Goal: Task Accomplishment & Management: Complete application form

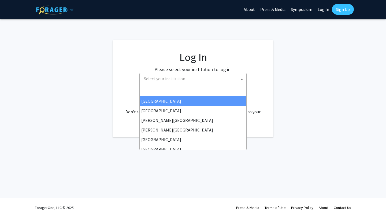
select select
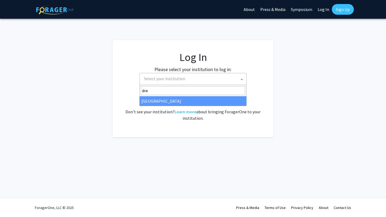
type input "dre"
select select "6"
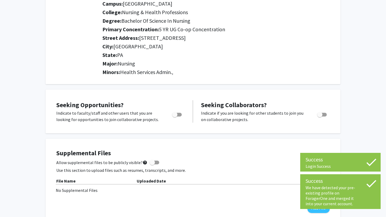
scroll to position [89, 0]
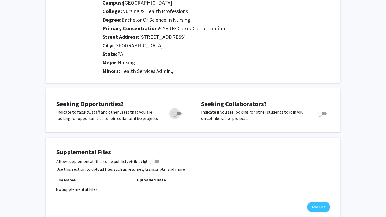
click at [178, 112] on span "Toggle" at bounding box center [177, 114] width 10 height 4
click at [175, 116] on input "Are you actively seeking opportunities?" at bounding box center [174, 116] width 0 height 0
checkbox input "true"
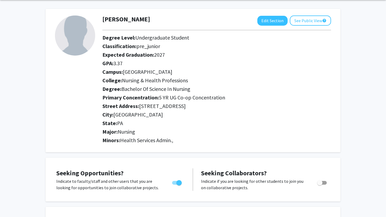
scroll to position [0, 0]
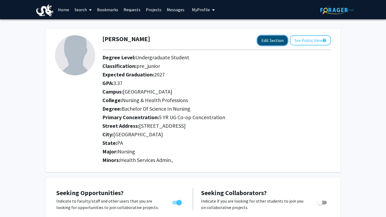
click at [272, 39] on button "Edit Section" at bounding box center [272, 41] width 30 height 10
select select
select select "University City"
select select "Nursing & Health Professions"
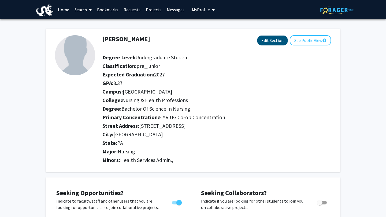
select select
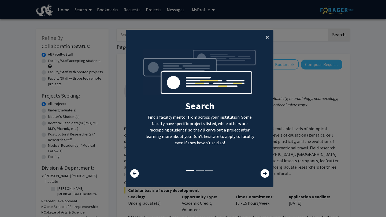
click at [268, 40] on span "×" at bounding box center [266, 37] width 3 height 8
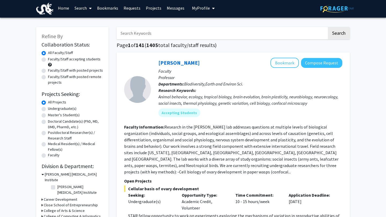
scroll to position [2, 0]
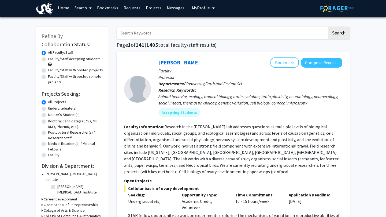
click at [219, 124] on section "Faculty Information: Research in the O'Donnell lab addresses questions at multi…" at bounding box center [233, 149] width 218 height 51
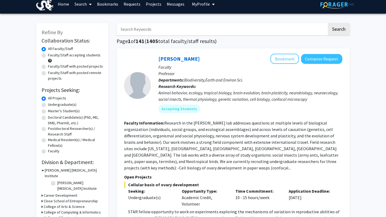
scroll to position [8, 0]
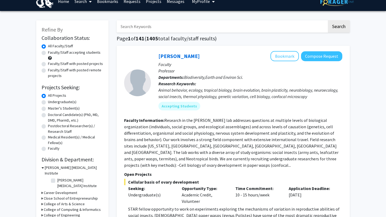
click at [198, 29] on input "Search Keywords" at bounding box center [221, 26] width 210 height 12
type input "nursin"
click at [48, 102] on label "Undergraduate(s)" at bounding box center [62, 102] width 28 height 6
click at [48, 102] on input "Undergraduate(s)" at bounding box center [49, 100] width 3 height 3
radio input "true"
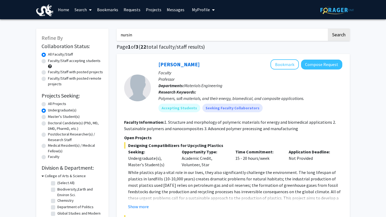
click at [48, 104] on label "All Projects" at bounding box center [57, 104] width 18 height 6
click at [48, 104] on input "All Projects" at bounding box center [49, 102] width 3 height 3
radio input "true"
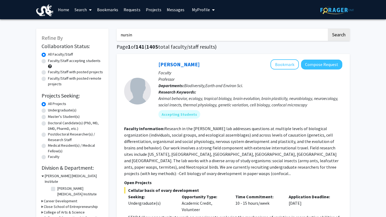
click at [48, 61] on label "Faculty/Staff accepting students" at bounding box center [74, 61] width 52 height 6
click at [48, 61] on input "Faculty/Staff accepting students" at bounding box center [49, 59] width 3 height 3
radio input "true"
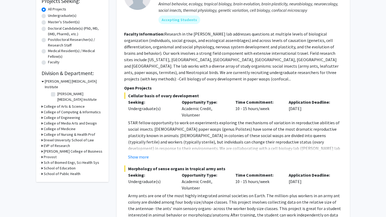
scroll to position [100, 0]
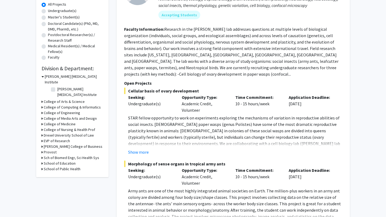
click at [59, 127] on h3 "College of Nursing & Health Prof" at bounding box center [69, 130] width 51 height 6
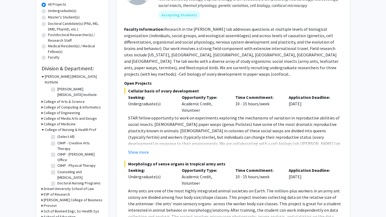
click at [56, 181] on fg-checkbox "Doctoral Nursing Programs (PhD,DNP) Doctoral Nursing Programs (PhD,DNP)" at bounding box center [76, 186] width 51 height 11
click at [57, 181] on label "Doctoral Nursing Programs (PhD,DNP)" at bounding box center [79, 186] width 44 height 11
click at [57, 181] on input "Doctoral Nursing Programs (PhD,DNP)" at bounding box center [58, 182] width 3 height 3
checkbox input "true"
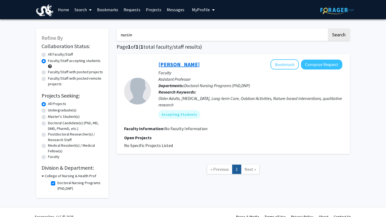
click at [179, 65] on link "Justine Sefcik" at bounding box center [178, 64] width 41 height 7
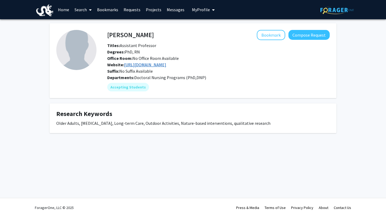
click at [166, 65] on link "https://drexel.edu/cnhp/faculty/profiles/SefcikJustine/" at bounding box center [145, 64] width 42 height 5
click at [308, 37] on button "Compose Request" at bounding box center [308, 35] width 41 height 10
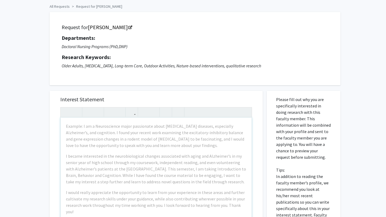
scroll to position [15, 0]
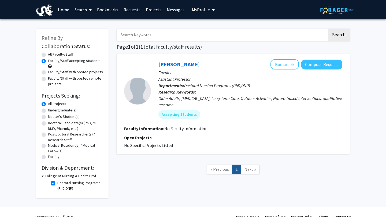
click at [64, 111] on label "Undergraduate(s)" at bounding box center [62, 111] width 28 height 6
click at [51, 111] on input "Undergraduate(s)" at bounding box center [49, 109] width 3 height 3
radio input "true"
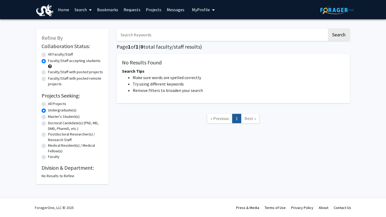
click at [56, 104] on label "All Projects" at bounding box center [57, 104] width 18 height 6
click at [51, 104] on input "All Projects" at bounding box center [49, 102] width 3 height 3
radio input "true"
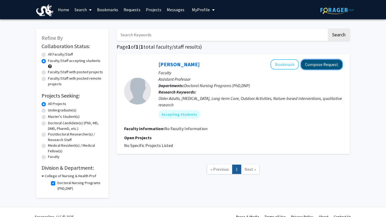
click at [327, 65] on button "Compose Request" at bounding box center [321, 65] width 41 height 10
click at [180, 65] on link "Justine Sefcik" at bounding box center [178, 64] width 41 height 7
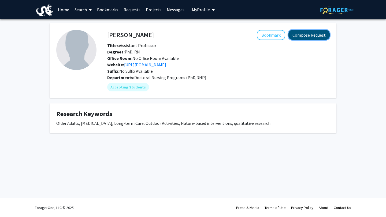
click at [311, 37] on button "Compose Request" at bounding box center [308, 35] width 41 height 10
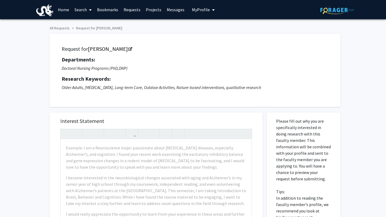
click at [291, 141] on p "Please fill out why you are specifically interested in doing research with this…" at bounding box center [303, 198] width 55 height 161
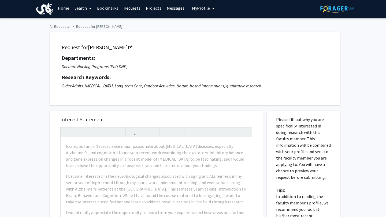
scroll to position [3, 0]
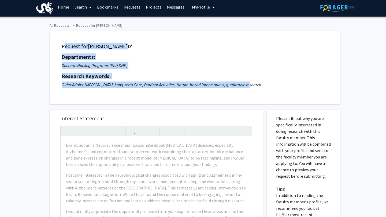
drag, startPoint x: 257, startPoint y: 82, endPoint x: 56, endPoint y: 40, distance: 205.7
click at [56, 40] on div "Request for Justine Sefcik Departments: Doctoral Nursing Programs (PhD,DNP) Res…" at bounding box center [195, 67] width 291 height 73
copy div "Request for Justine Sefcik Departments: Doctoral Nursing Programs (PhD,DNP) Res…"
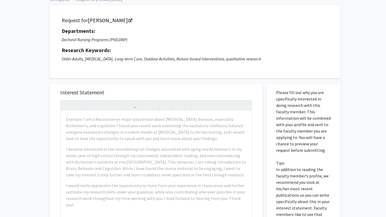
click at [281, 114] on p "Please fill out why you are specifically interested in doing research with this…" at bounding box center [303, 169] width 55 height 161
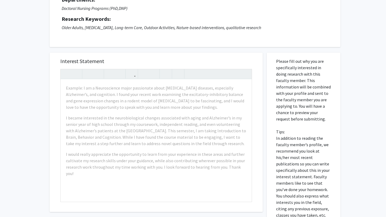
scroll to position [65, 0]
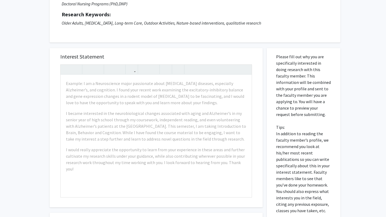
click at [296, 61] on p "Please fill out why you are specifically interested in doing research with this…" at bounding box center [303, 134] width 55 height 161
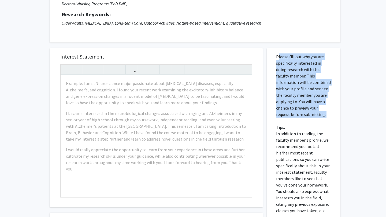
click at [296, 61] on p "Please fill out why you are specifically interested in doing research with this…" at bounding box center [303, 134] width 55 height 161
copy p "Please fill out why you are specifically interested in doing research with this…"
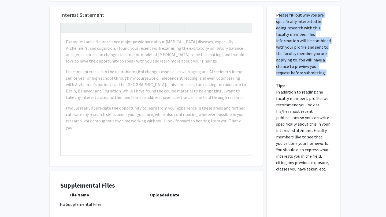
scroll to position [107, 0]
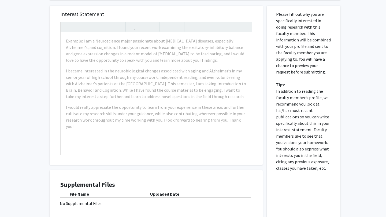
click at [287, 138] on p "Please fill out why you are specifically interested in doing research with this…" at bounding box center [303, 91] width 55 height 161
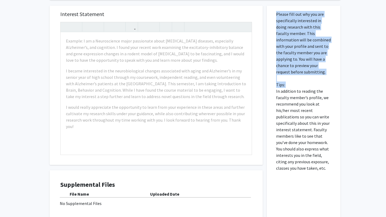
click at [287, 138] on p "Please fill out why you are specifically interested in doing research with this…" at bounding box center [303, 91] width 55 height 161
copy p "Please fill out why you are specifically interested in doing research with this…"
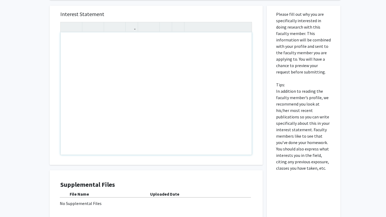
click at [128, 64] on div "Note to users with screen readers: Please press Alt+0 or Option+0 to deactivate…" at bounding box center [156, 93] width 191 height 123
click at [129, 61] on div "Note to users with screen readers: Please press Alt+0 or Option+0 to deactivate…" at bounding box center [156, 93] width 191 height 123
click at [106, 46] on div "Note to users with screen readers: Please press Alt+0 or Option+0 to deactivate…" at bounding box center [156, 93] width 191 height 123
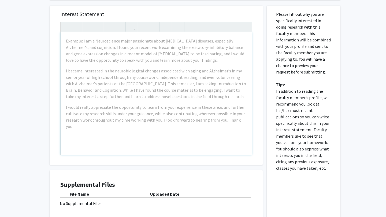
click at [56, 103] on div "Interest Statement Example: I am a Neuroscience major passionate about neurodeg…" at bounding box center [156, 86] width 202 height 160
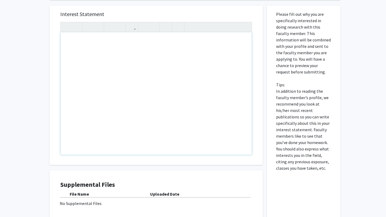
click at [176, 40] on div "Note to users with screen readers: Please press Alt+0 or Option+0 to deactivate…" at bounding box center [156, 93] width 191 height 123
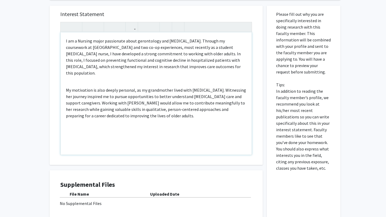
click at [187, 70] on div "I am a Nursing major passionate about gerontology and dementia. Through my cour…" at bounding box center [156, 93] width 191 height 123
click at [181, 66] on p "I am a Nursing major passionate about gerontology and dementia. Through my cour…" at bounding box center [156, 57] width 180 height 39
click at [172, 107] on p "My motivation is also deeply personal, as my grandmother lived with dementia. W…" at bounding box center [156, 103] width 180 height 32
click at [171, 66] on p "I am a Nursing major passionate about gerontology and dementia. Through my cour…" at bounding box center [156, 57] width 180 height 39
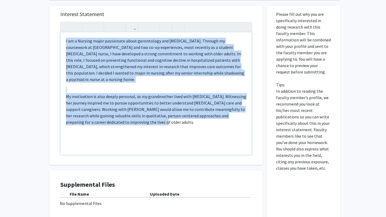
drag, startPoint x: 159, startPoint y: 117, endPoint x: 64, endPoint y: 40, distance: 122.1
click at [64, 40] on div "I am a Nursing major passionate about gerontology and dementia. Through my cour…" at bounding box center [156, 93] width 191 height 123
copy div "I am a Nursing major passionate about gerontology and dementia. Through my cour…"
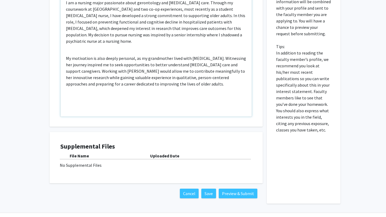
scroll to position [143, 0]
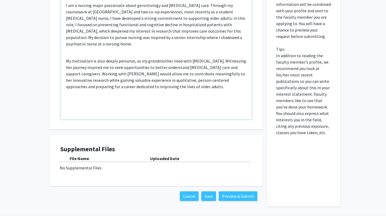
click at [183, 82] on p "My motivation is also deeply personal, as my grandmother lived with dementia. W…" at bounding box center [156, 74] width 180 height 32
click at [143, 74] on p "My motivation is also deeply personal, as my grandmother lived with dementia. W…" at bounding box center [156, 74] width 180 height 32
type textarea "<p>I am a nursing major passionate about gerontology and dementia care. Through…"
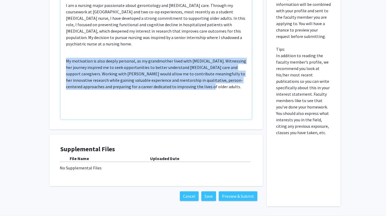
drag, startPoint x: 228, startPoint y: 82, endPoint x: 56, endPoint y: 55, distance: 174.1
click at [56, 55] on div "Interest Statement I am a nursing major passionate about gerontology and dement…" at bounding box center [156, 50] width 202 height 160
copy p "My motivation is also deeply personal, as my grandmother lived with dementia. W…"
click at [229, 84] on div "I am a nursing major passionate about gerontology and dementia care. Through my…" at bounding box center [156, 58] width 191 height 123
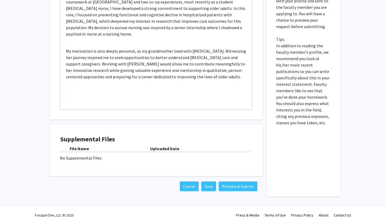
scroll to position [153, 0]
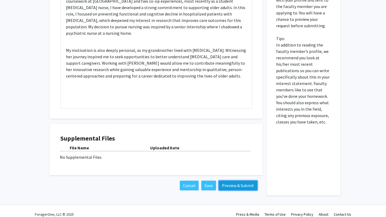
click at [239, 182] on button "Preview & Submit" at bounding box center [238, 186] width 39 height 10
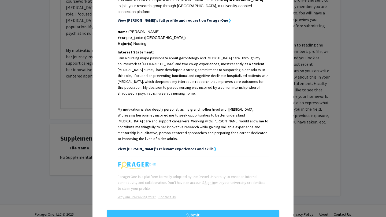
scroll to position [102, 0]
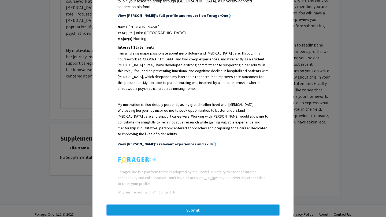
click at [221, 206] on button "Submit" at bounding box center [193, 211] width 172 height 10
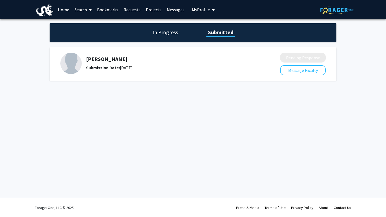
click at [223, 184] on div "Skip navigation Home Search Bookmarks Requests Projects Messages My Profile Yia…" at bounding box center [193, 108] width 386 height 217
click at [64, 10] on link "Home" at bounding box center [63, 9] width 17 height 19
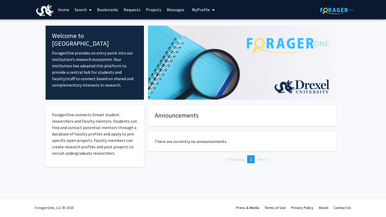
click at [332, 10] on img at bounding box center [336, 10] width 33 height 8
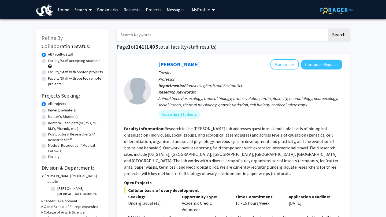
click at [199, 8] on span "My Profile" at bounding box center [201, 9] width 18 height 5
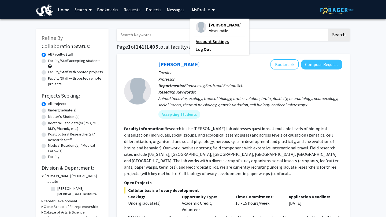
click at [216, 42] on link "Account Settings" at bounding box center [219, 41] width 48 height 6
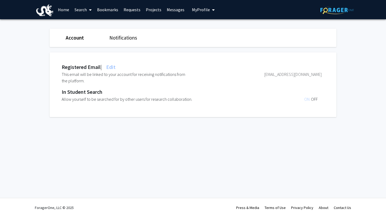
click at [202, 11] on span "My Profile" at bounding box center [201, 9] width 18 height 5
click at [213, 27] on span "Yianna Ljachin" at bounding box center [225, 25] width 32 height 6
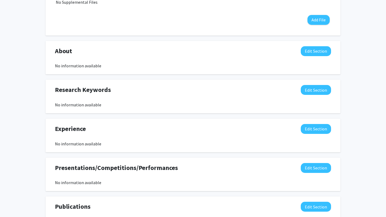
scroll to position [220, 0]
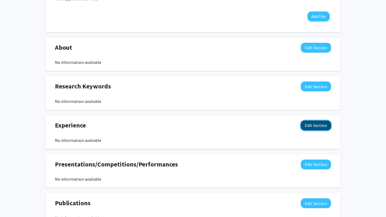
click at [315, 125] on button "Edit Section" at bounding box center [315, 126] width 30 height 10
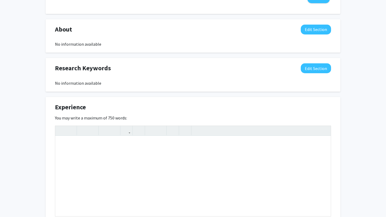
scroll to position [261, 0]
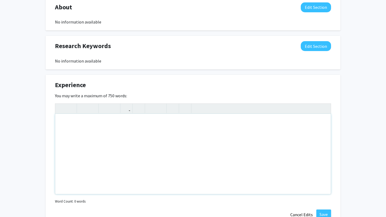
click at [147, 131] on div "Note to users with screen readers: Please deactivate our accessibility plugin f…" at bounding box center [192, 154] width 275 height 80
paste div "Note to users with screen readers: Please deactivate our accessibility plugin f…"
type textarea "<p>Logan Square Rehabilitation &amp; Healthcare Center Philadelphia, PA</p><p>I…"
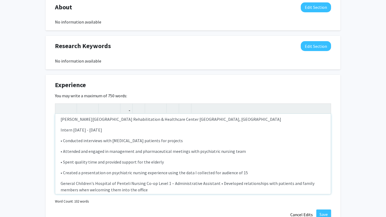
scroll to position [0, 0]
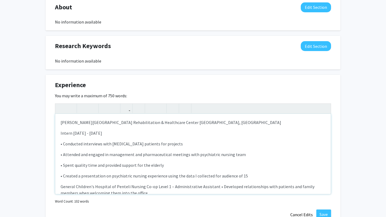
click at [149, 122] on p "Logan Square Rehabilitation & Healthcare Center Philadelphia, PA" at bounding box center [193, 122] width 265 height 6
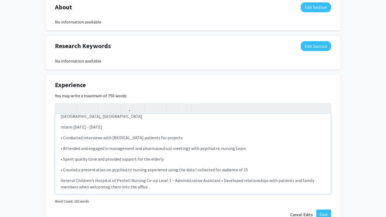
scroll to position [20, 0]
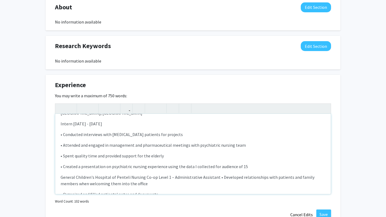
click at [73, 125] on p "Intern May - June 2022" at bounding box center [193, 124] width 265 height 6
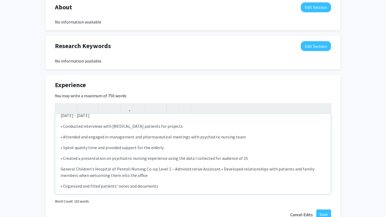
scroll to position [55, 0]
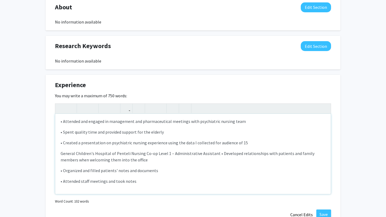
click at [128, 155] on p "General Children's Hospital of Penteli Nursing Co-op Level 1 – Administrative A…" at bounding box center [193, 156] width 265 height 13
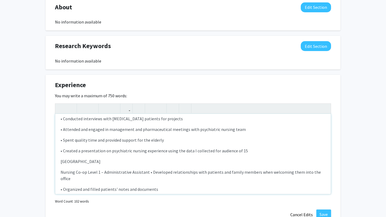
scroll to position [59, 0]
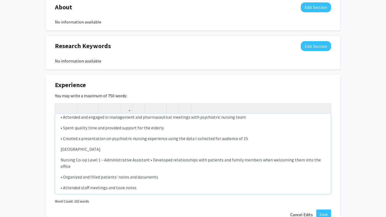
click at [147, 160] on p "Nursing Co-op Level 1 – Administrative Assistant • Developed relationships with…" at bounding box center [193, 163] width 265 height 13
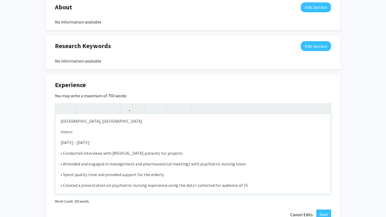
scroll to position [6, 0]
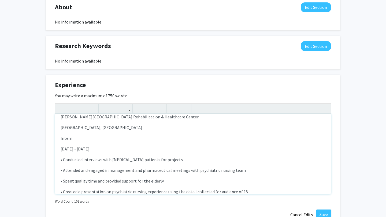
click at [67, 139] on p "Intern" at bounding box center [193, 138] width 265 height 6
click at [93, 110] on icon "button" at bounding box center [92, 108] width 5 height 9
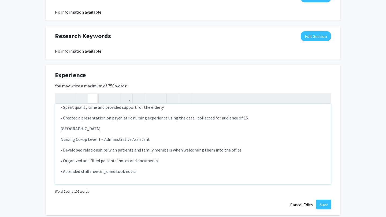
scroll to position [65, 0]
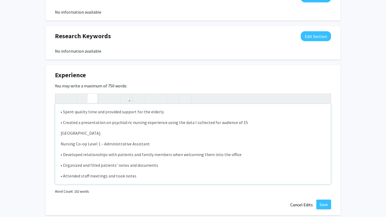
click at [104, 144] on p "Nursing Co-op Level 1 – Administrative Assistant" at bounding box center [193, 144] width 265 height 6
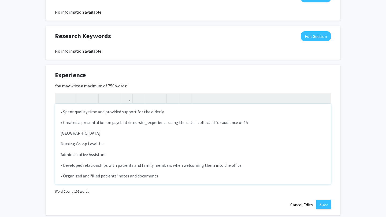
click at [89, 153] on p "Administrative Assistant" at bounding box center [193, 155] width 265 height 6
click at [60, 156] on div "Logan Square Rehabilitation & Healthcare Center Philadelphia, PA Intern May - J…" at bounding box center [192, 144] width 275 height 80
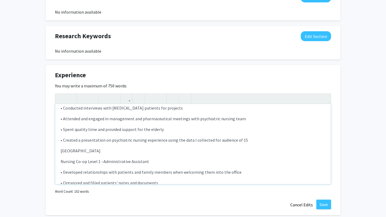
scroll to position [70, 0]
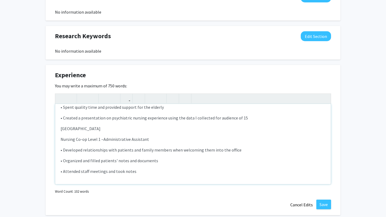
click at [101, 140] on p "Nursing Co-op Level 1 – Administrative Assistant" at bounding box center [193, 139] width 265 height 6
click at [93, 98] on icon "button" at bounding box center [92, 98] width 5 height 9
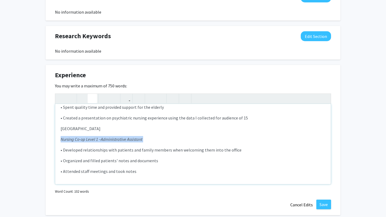
click at [140, 128] on p "General Children's Hospital of Penteli" at bounding box center [193, 129] width 265 height 6
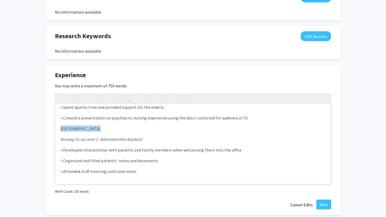
click at [140, 128] on p "General Children's Hospital of Penteli" at bounding box center [193, 129] width 265 height 6
click at [83, 100] on icon "button" at bounding box center [83, 98] width 5 height 9
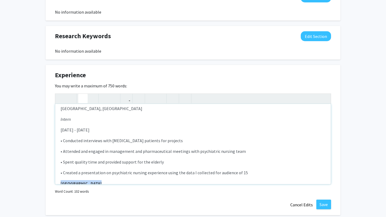
scroll to position [0, 0]
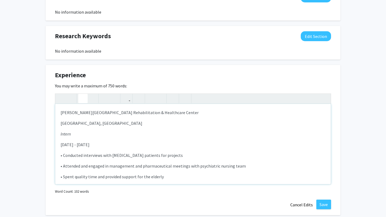
click at [79, 108] on div "Logan Square Rehabilitation & Healthcare Center Philadelphia, PA Intern May - J…" at bounding box center [192, 144] width 275 height 80
click at [82, 100] on icon "button" at bounding box center [83, 98] width 5 height 9
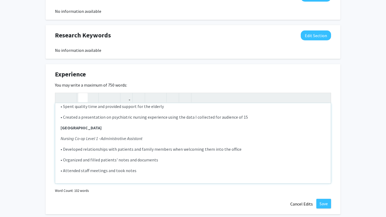
scroll to position [272, 0]
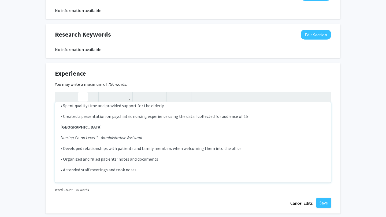
click at [144, 128] on p "General Children's Hospital of Penteli" at bounding box center [193, 127] width 265 height 6
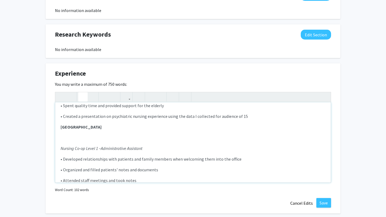
click at [84, 96] on icon "button" at bounding box center [83, 97] width 5 height 9
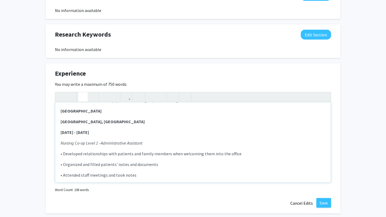
scroll to position [87, 0]
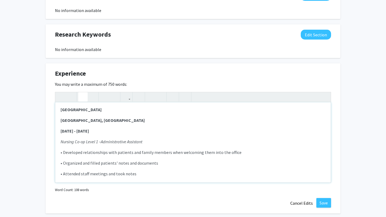
drag, startPoint x: 111, startPoint y: 132, endPoint x: 58, endPoint y: 119, distance: 54.3
click at [58, 119] on div "Logan Square Rehabilitation & Healthcare Center Philadelphia, PA Intern May - J…" at bounding box center [192, 143] width 275 height 80
type textarea "<p><strong>Logan Square Rehabilitation &amp; Healthcare Center&nbsp;</strong></…"
click at [81, 93] on use "button" at bounding box center [81, 93] width 0 height 0
click at [123, 137] on div "Logan Square Rehabilitation & Healthcare Center Philadelphia, PA Intern May - J…" at bounding box center [192, 143] width 275 height 80
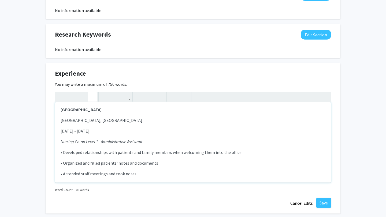
scroll to position [91, 0]
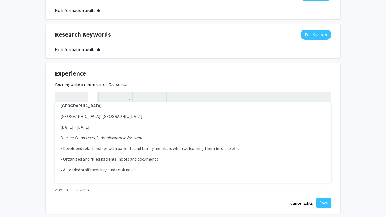
click at [143, 173] on div "Logan Square Rehabilitation & Healthcare Center Philadelphia, PA Intern May - J…" at bounding box center [192, 143] width 275 height 80
click at [325, 205] on button "Save" at bounding box center [323, 203] width 15 height 10
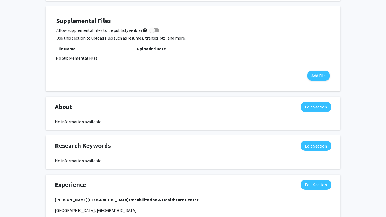
scroll to position [156, 0]
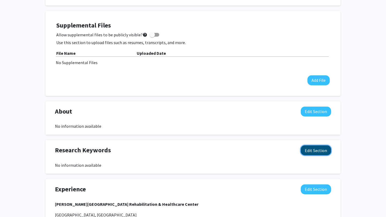
click at [305, 153] on button "Edit Section" at bounding box center [315, 151] width 30 height 10
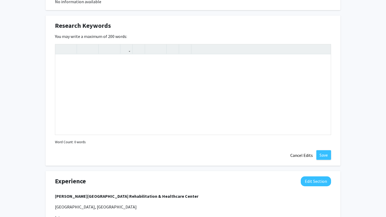
scroll to position [308, 0]
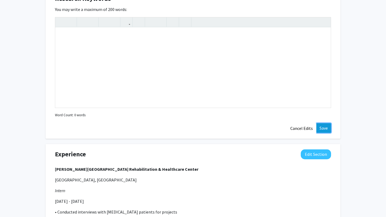
click at [323, 130] on button "Save" at bounding box center [323, 128] width 15 height 10
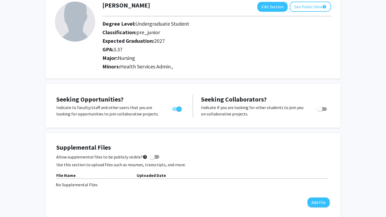
scroll to position [0, 0]
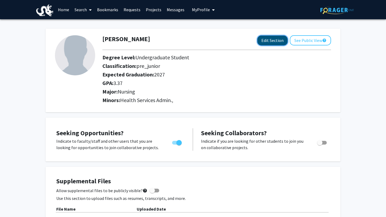
click at [278, 40] on button "Edit Section" at bounding box center [272, 41] width 30 height 10
select select
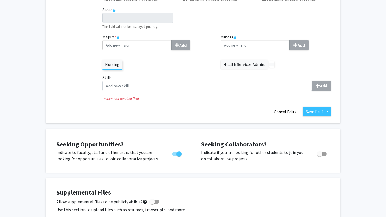
scroll to position [167, 0]
click at [315, 112] on button "Save Profile" at bounding box center [316, 112] width 28 height 10
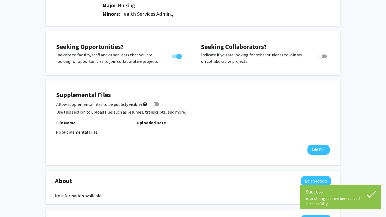
scroll to position [63, 0]
